Goal: Navigation & Orientation: Find specific page/section

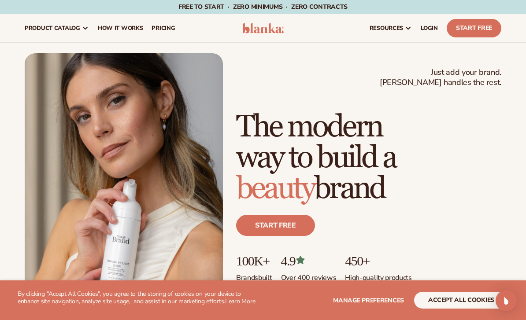
click at [469, 305] on button "accept all cookies" at bounding box center [461, 300] width 94 height 17
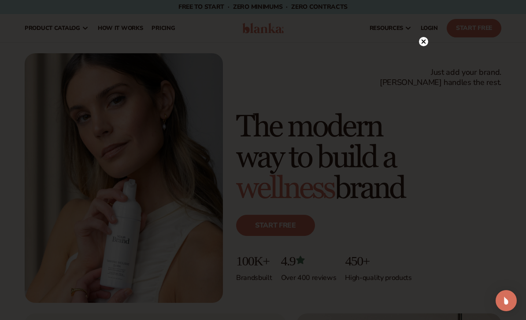
click at [55, 30] on div at bounding box center [263, 160] width 526 height 320
click at [426, 64] on icon at bounding box center [423, 59] width 9 height 9
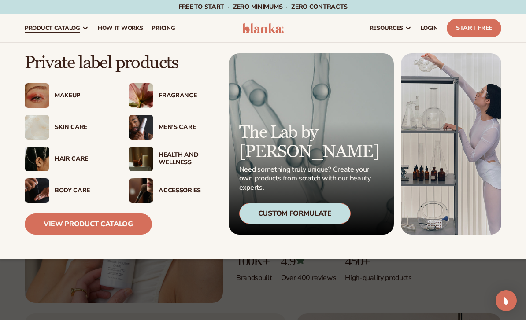
click at [108, 230] on link "View Product Catalog" at bounding box center [88, 224] width 127 height 21
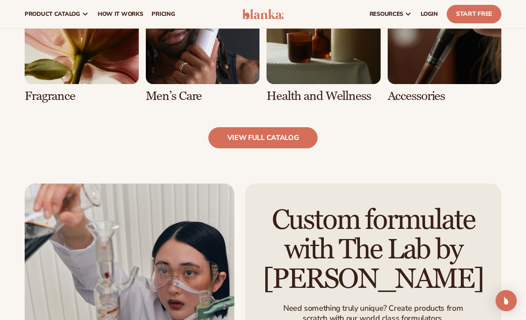
scroll to position [834, 0]
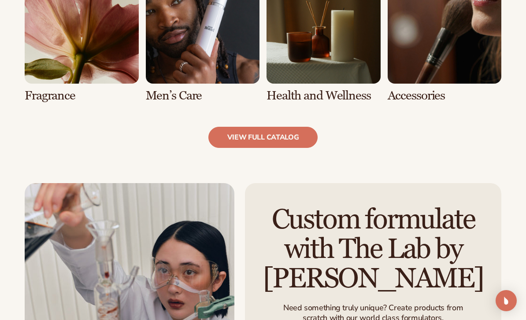
click at [291, 141] on link "view full catalog" at bounding box center [263, 137] width 110 height 21
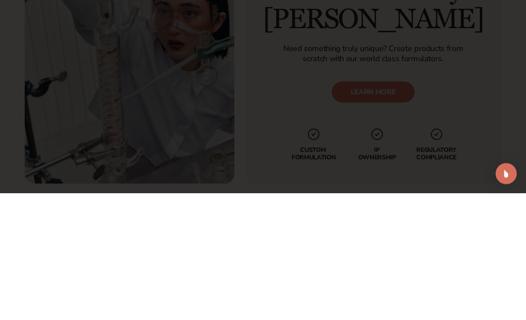
scroll to position [1093, 0]
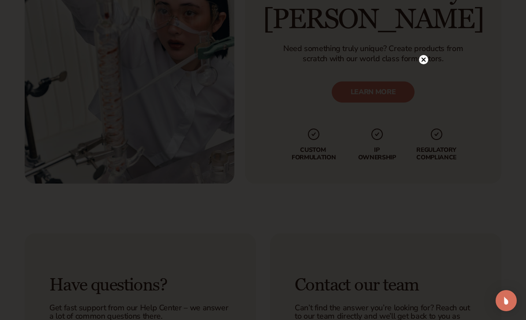
click at [424, 63] on circle at bounding box center [423, 59] width 9 height 9
